Goal: Navigation & Orientation: Go to known website

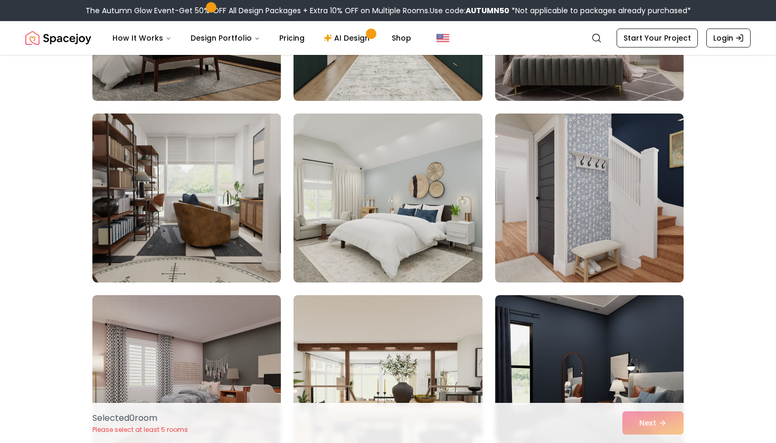
scroll to position [705, 0]
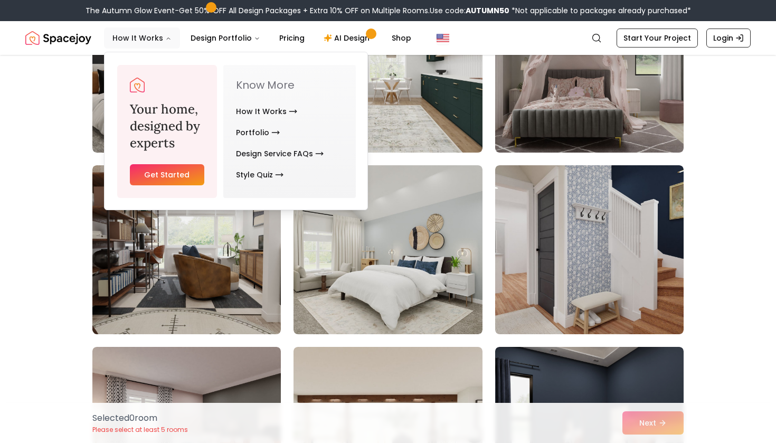
click at [154, 41] on button "How It Works" at bounding box center [142, 37] width 76 height 21
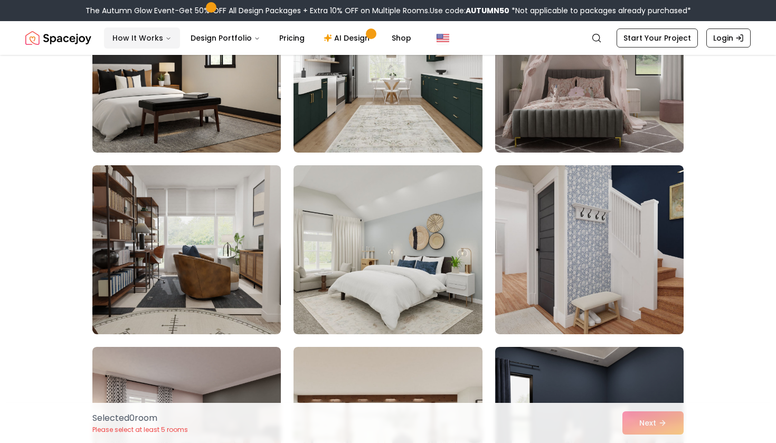
click at [154, 42] on button "How It Works" at bounding box center [142, 37] width 76 height 21
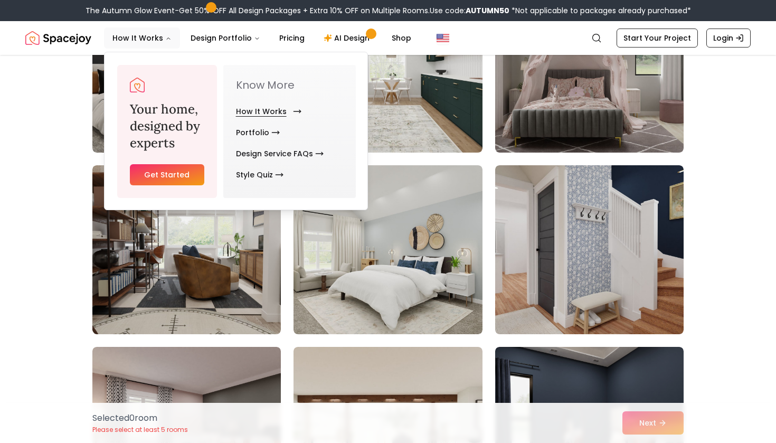
click at [268, 116] on link "How It Works" at bounding box center [266, 111] width 61 height 21
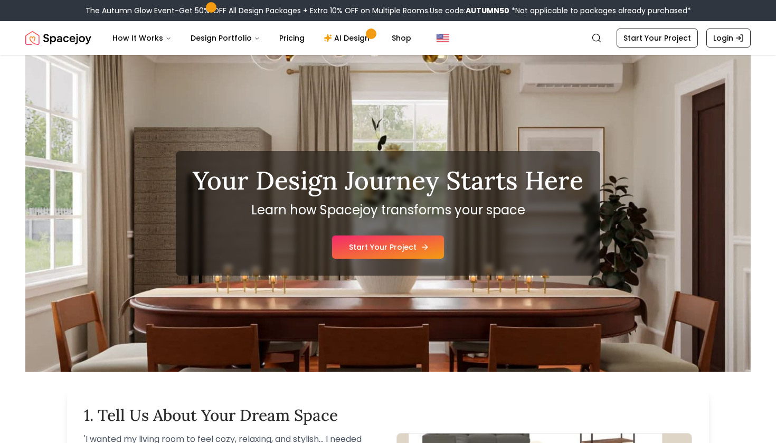
click at [403, 257] on link "Start Your Project" at bounding box center [388, 247] width 112 height 23
